Goal: Task Accomplishment & Management: Manage account settings

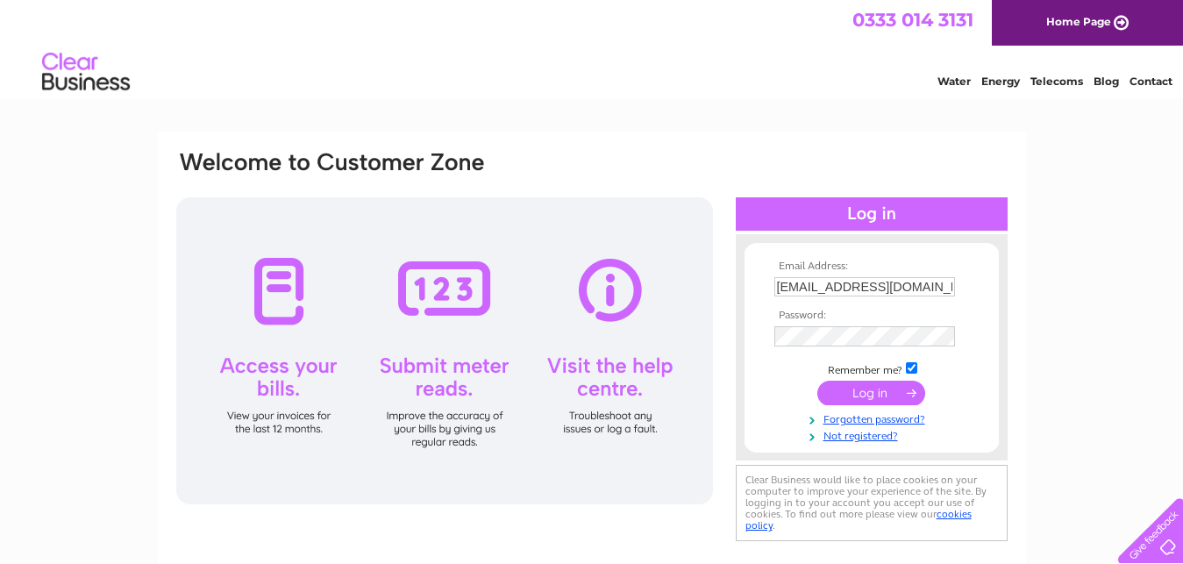
click at [860, 397] on input "submit" at bounding box center [871, 393] width 108 height 25
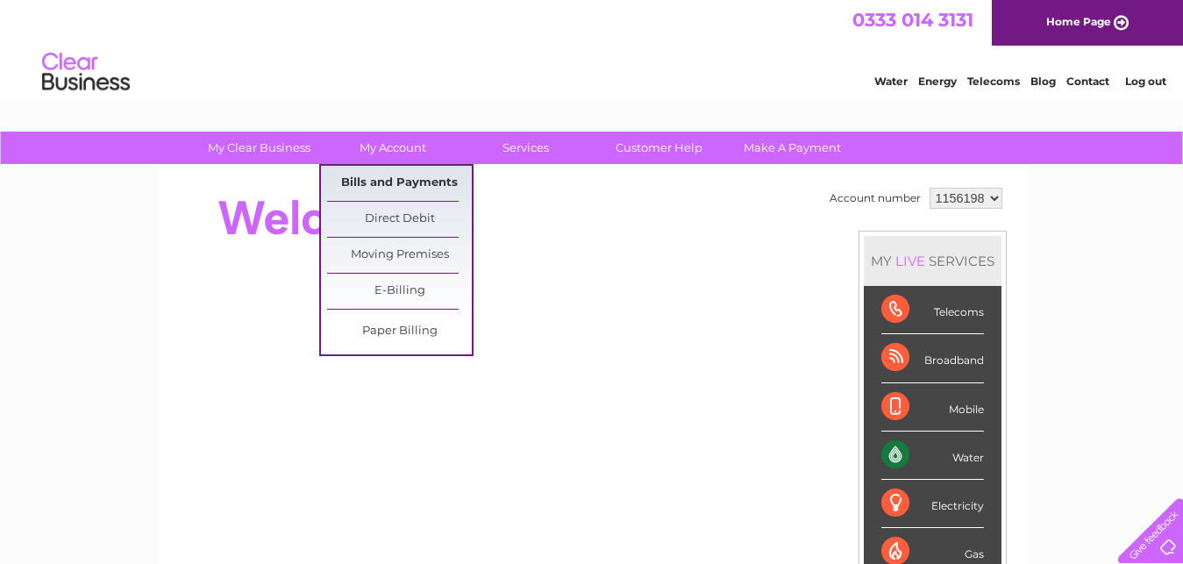
click at [398, 182] on link "Bills and Payments" at bounding box center [399, 183] width 145 height 35
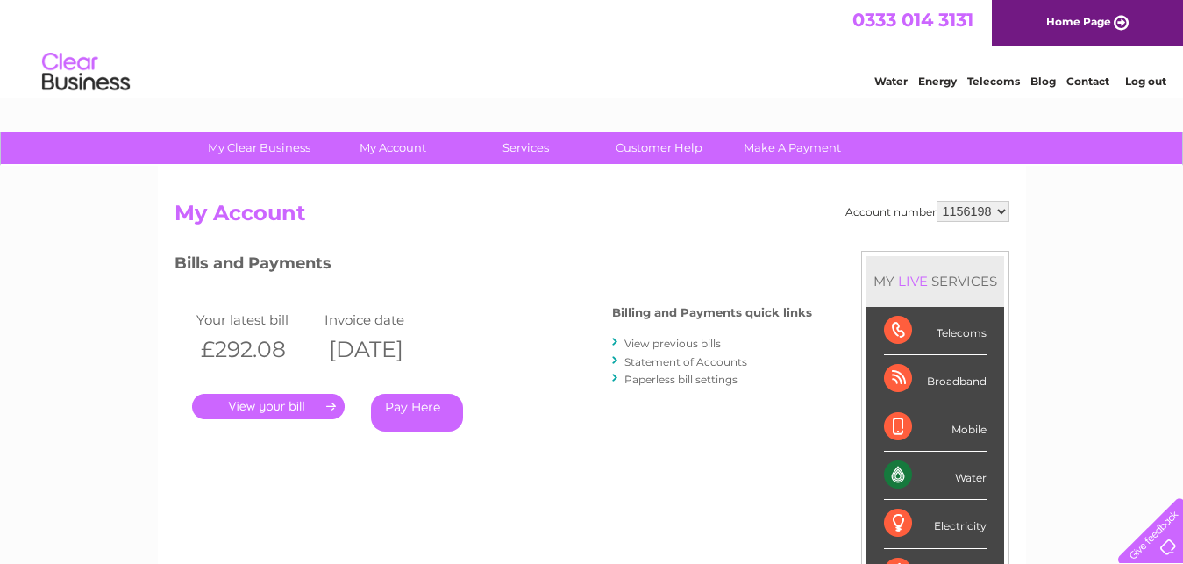
click at [657, 345] on link "View previous bills" at bounding box center [673, 343] width 96 height 13
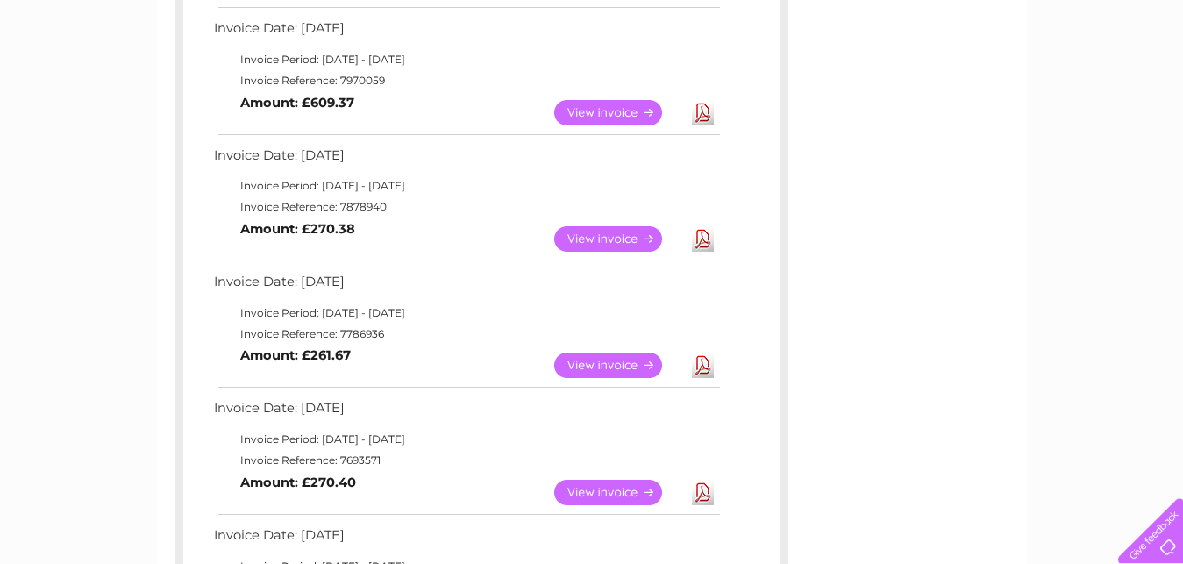
scroll to position [582, 0]
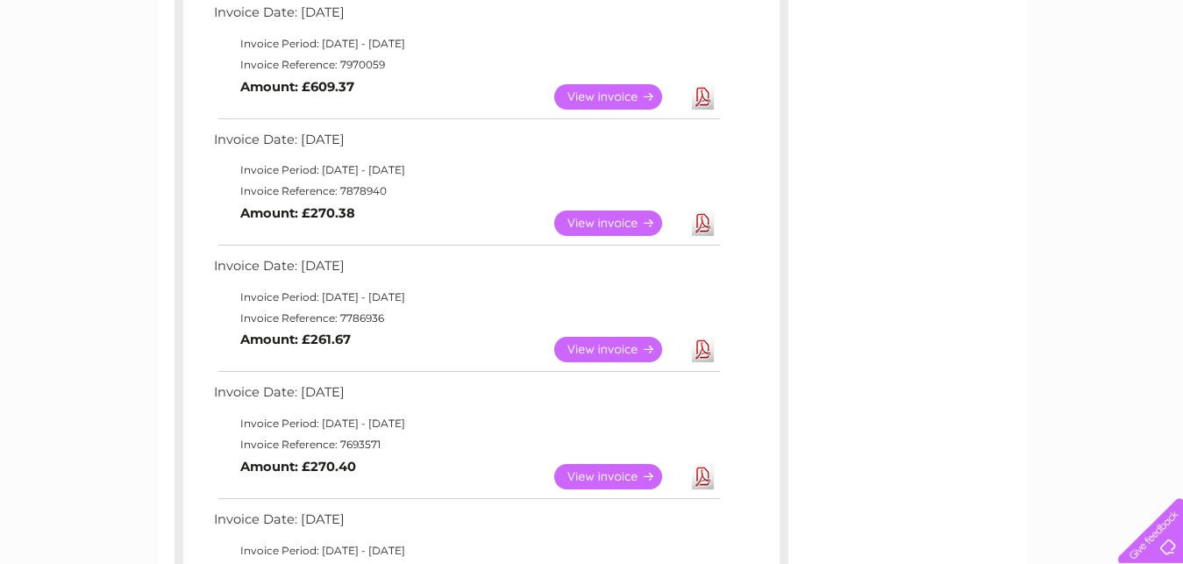
click at [619, 345] on link "View" at bounding box center [618, 349] width 129 height 25
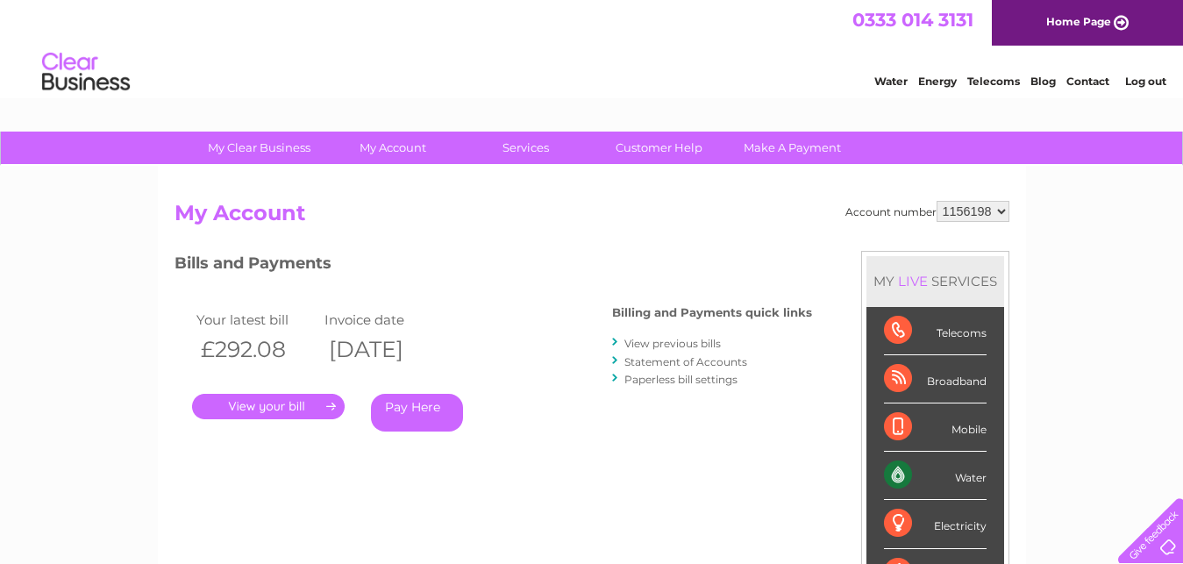
click at [665, 341] on link "View previous bills" at bounding box center [673, 343] width 96 height 13
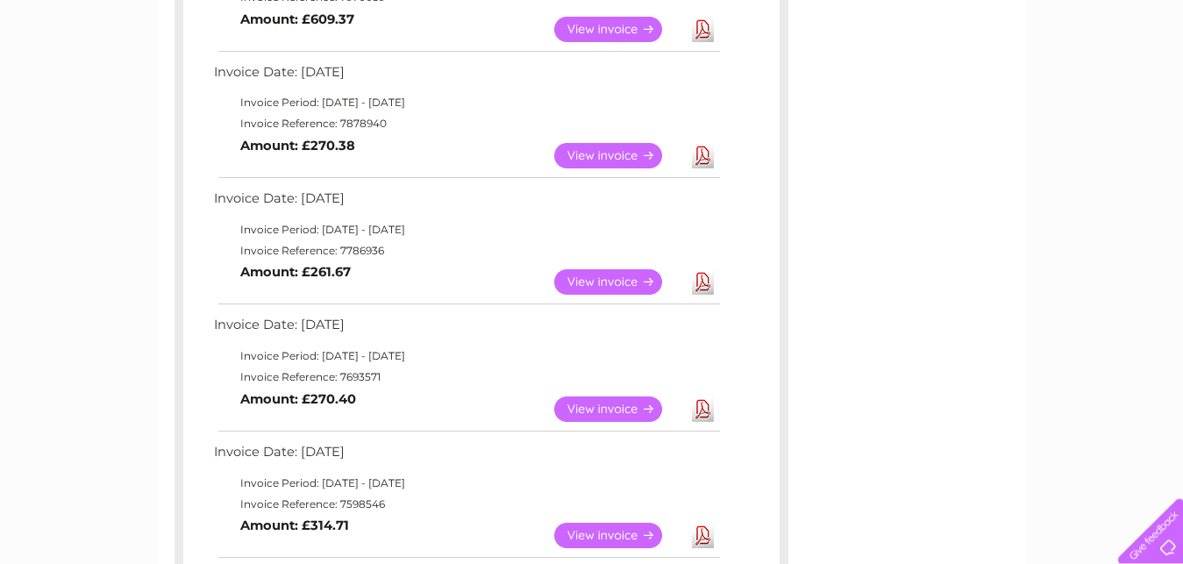
scroll to position [667, 0]
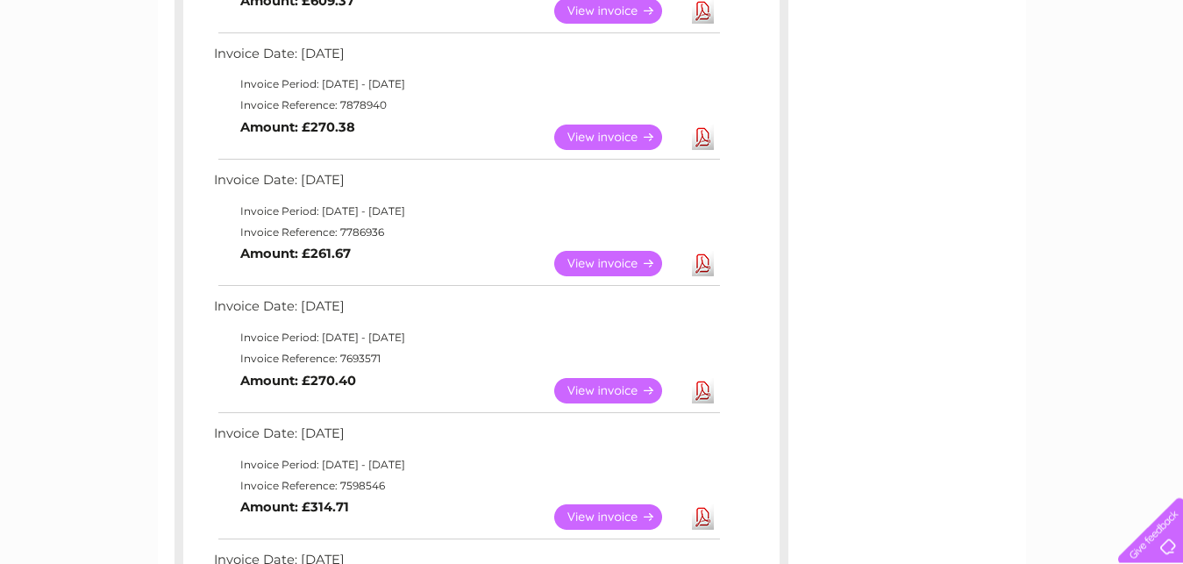
click at [624, 390] on link "View" at bounding box center [618, 390] width 129 height 25
click at [610, 514] on link "View" at bounding box center [618, 516] width 129 height 25
